Goal: Communication & Community: Answer question/provide support

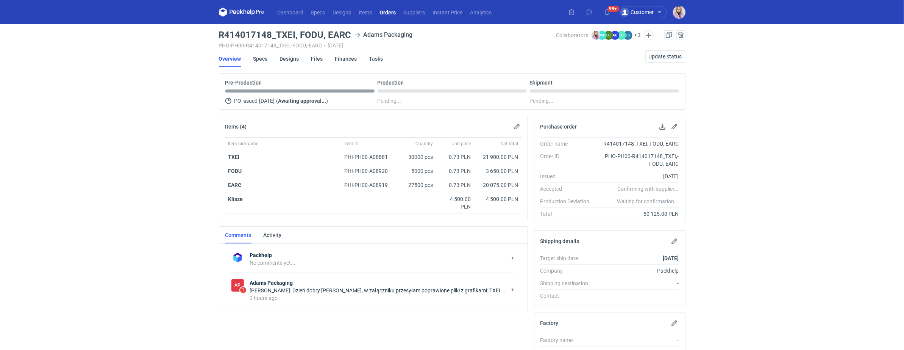
click at [376, 290] on div "Małgorzata Nowotna: Dzień dobry Pani Klaudio, w załączniku przesyłam poprawione…" at bounding box center [378, 290] width 257 height 8
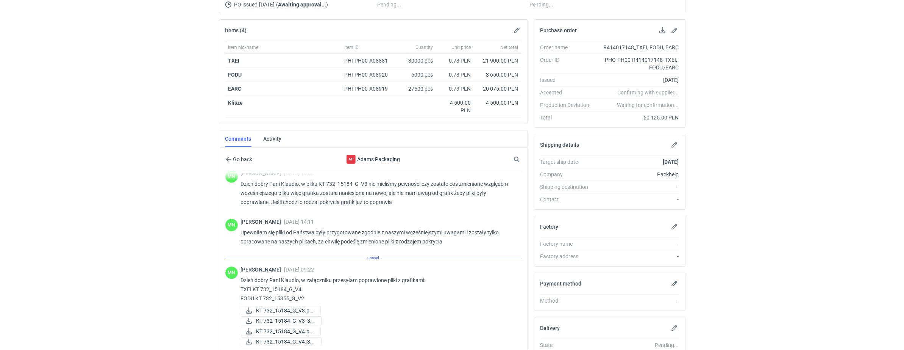
scroll to position [225, 0]
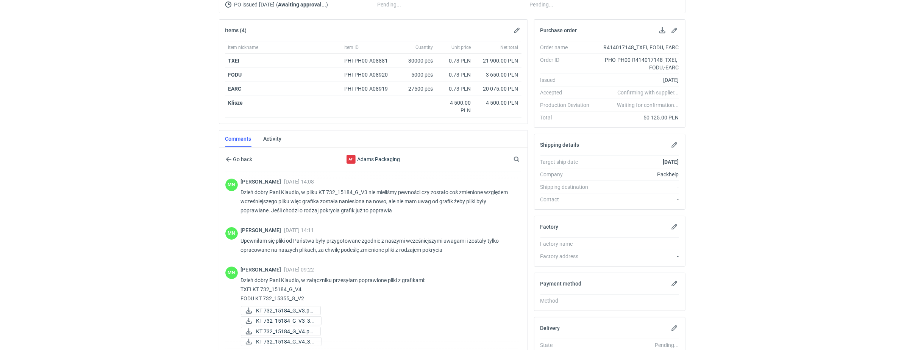
click at [244, 285] on p "Dzień dobry Pani Klaudio, w załączniku przesyłam poprawione pliki z grafikami: …" at bounding box center [378, 288] width 275 height 27
copy p "TXEI"
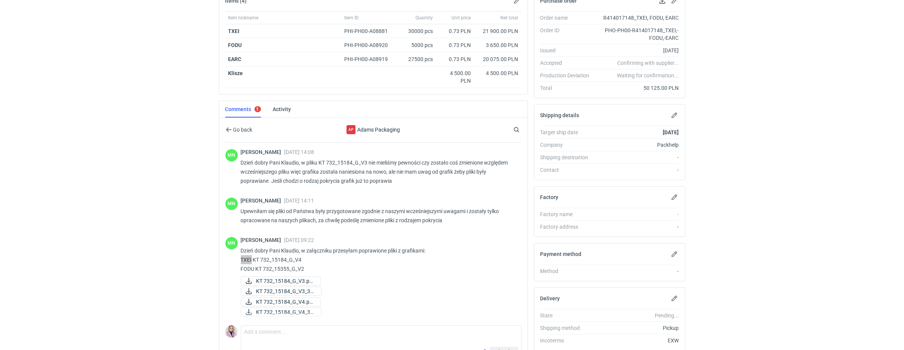
scroll to position [131, 0]
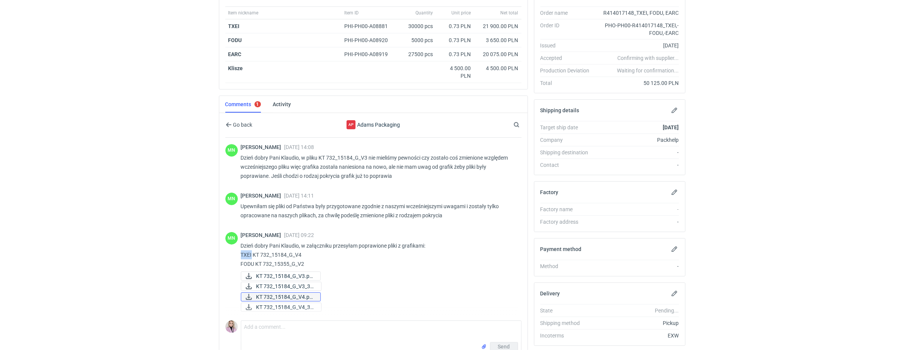
click at [286, 294] on span "KT 732_15184_G_V4.pd..." at bounding box center [286, 297] width 58 height 8
click at [285, 304] on span "KT 732_15184_G_V4_3D..." at bounding box center [286, 307] width 59 height 8
click at [293, 274] on span "KT 732_15184_G_V3.pd..." at bounding box center [286, 276] width 58 height 8
click at [295, 274] on span "KT 732_15184_G_V3.pd..." at bounding box center [286, 276] width 58 height 8
click at [295, 296] on span "KT 732_15184_G_V4.pd..." at bounding box center [286, 297] width 58 height 8
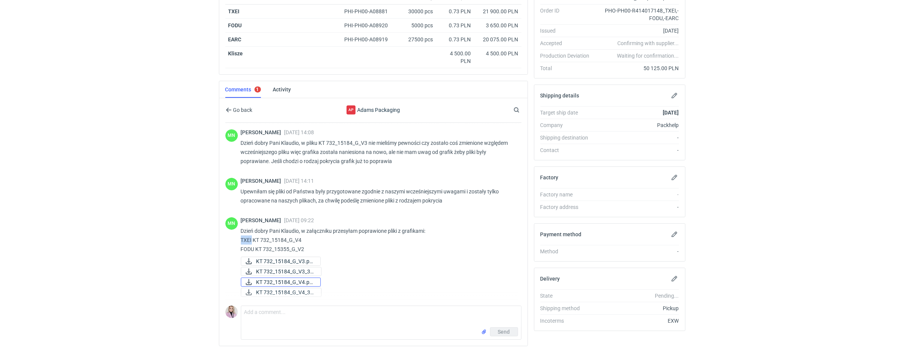
scroll to position [146, 0]
drag, startPoint x: 308, startPoint y: 244, endPoint x: 232, endPoint y: 244, distance: 76.5
click at [231, 245] on div "MN Małgorzata Nowotna 19 Aug 2025 09:22 Dzień dobry Pani Klaudio, w załączniku …" at bounding box center [373, 257] width 296 height 90
copy p "FODU KT 732_15355_G_V2"
click at [266, 318] on textarea "Comment message" at bounding box center [381, 315] width 280 height 21
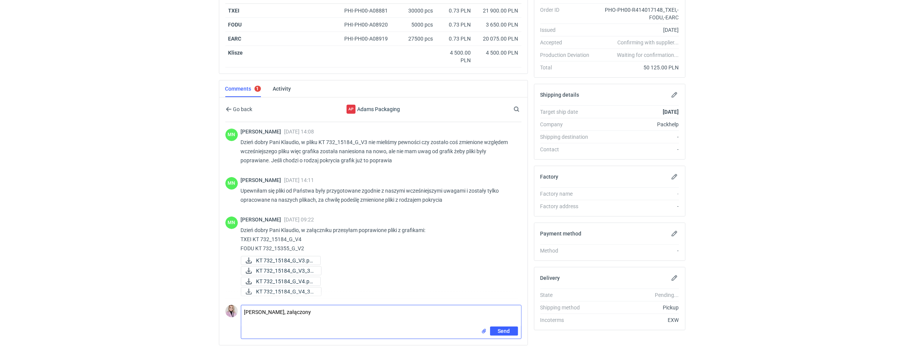
drag, startPoint x: 316, startPoint y: 312, endPoint x: 287, endPoint y: 311, distance: 28.4
click at [287, 311] on textarea "Pani Małgosiu, załączony" at bounding box center [381, 315] width 280 height 21
drag, startPoint x: 350, startPoint y: 311, endPoint x: 340, endPoint y: 310, distance: 9.9
click at [340, 310] on textarea "Pani Małgosiu, pliki do TXEI są ok al" at bounding box center [381, 315] width 280 height 21
drag, startPoint x: 344, startPoint y: 310, endPoint x: 214, endPoint y: 302, distance: 130.2
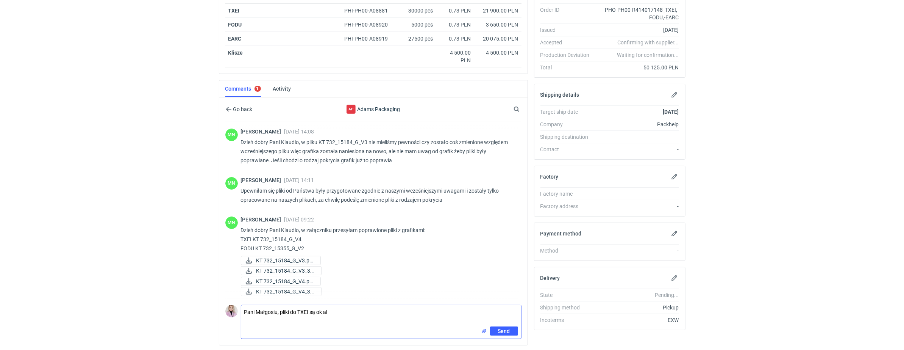
click at [213, 203] on html "Dashboard Specs Designs Items Orders Suppliers Instant Price Analytics 99+ 99+ …" at bounding box center [452, 29] width 904 height 350
drag, startPoint x: 275, startPoint y: 245, endPoint x: 302, endPoint y: 248, distance: 26.7
click at [302, 248] on p "Dzień dobry Pani Klaudio, w załączniku przesyłam poprawione pliki z grafikami: …" at bounding box center [378, 238] width 275 height 27
copy p "15355_G_V"
click at [471, 310] on textarea "Pani Małgosiu, załączone zostały niewłaściwe pliki, mamy tylko 15184 v3 i v4, n…" at bounding box center [381, 315] width 280 height 21
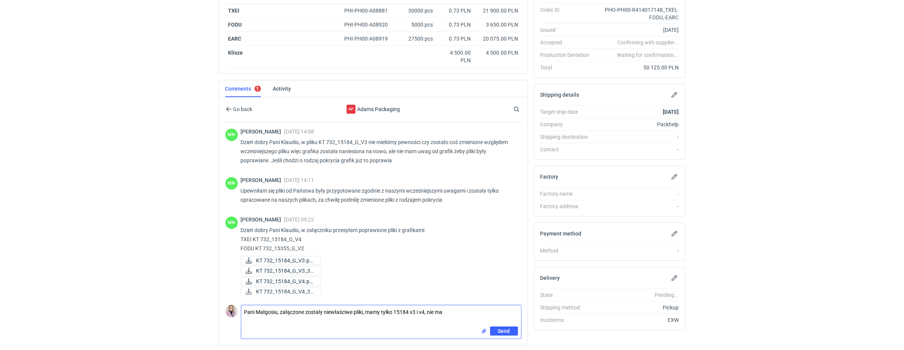
paste textarea "15355_G_V"
click at [465, 311] on textarea "Pani Małgosiu, załączone zostały niewłaściwe pliki, mamy tylko 15184 v3 i v4, n…" at bounding box center [381, 315] width 280 height 21
type textarea "Pani Małgosiu, załączone zostały niewłaściwe pliki, mamy tylko 15184 v3 i v4, n…"
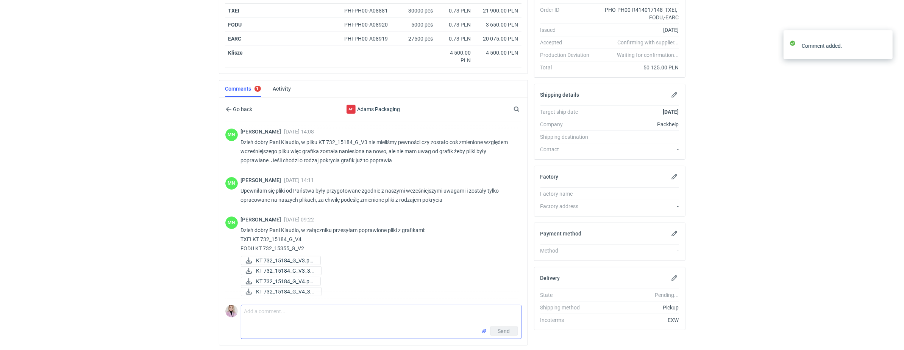
scroll to position [259, 0]
